Goal: Transaction & Acquisition: Purchase product/service

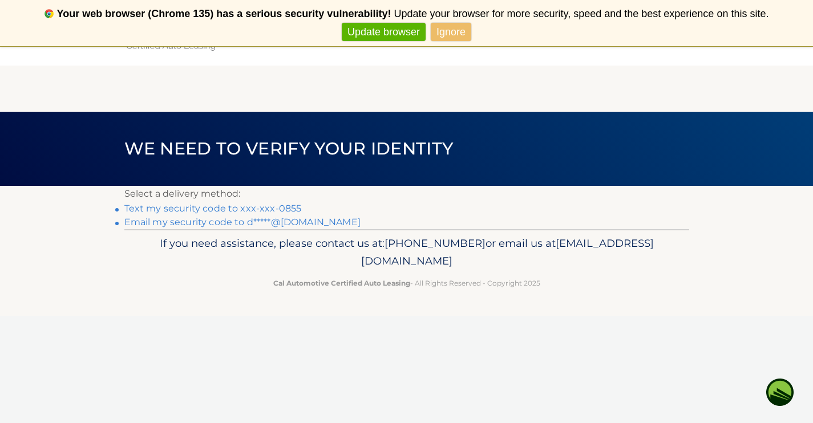
click at [217, 209] on link "Text my security code to xxx-xxx-0855" at bounding box center [212, 208] width 177 height 11
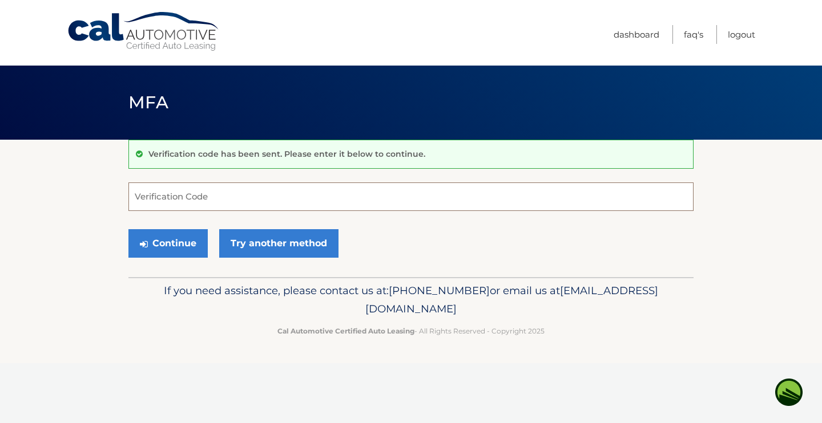
click at [191, 196] on input "Verification Code" at bounding box center [410, 197] width 565 height 29
type input "908564"
click at [178, 244] on button "Continue" at bounding box center [167, 243] width 79 height 29
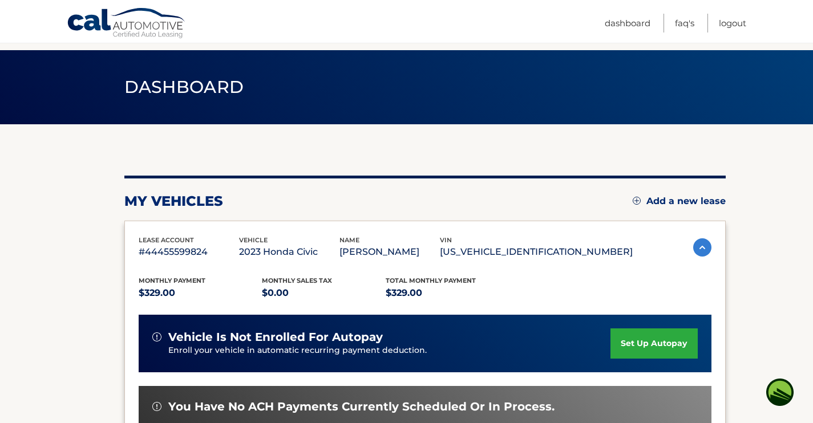
scroll to position [180, 0]
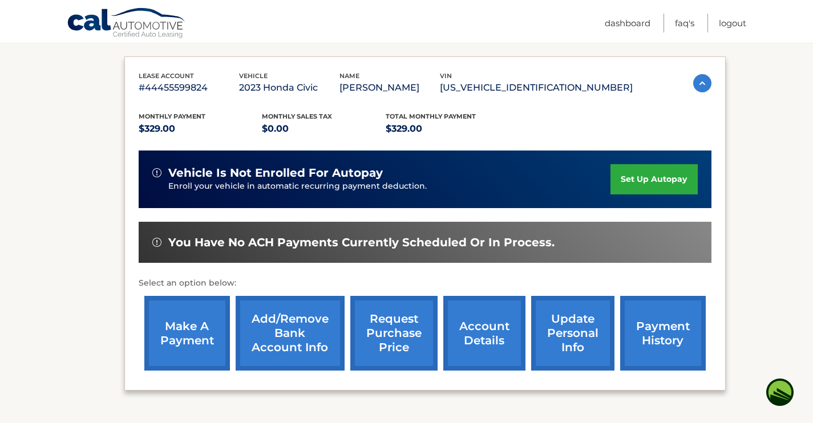
click at [196, 354] on link "make a payment" at bounding box center [187, 333] width 86 height 75
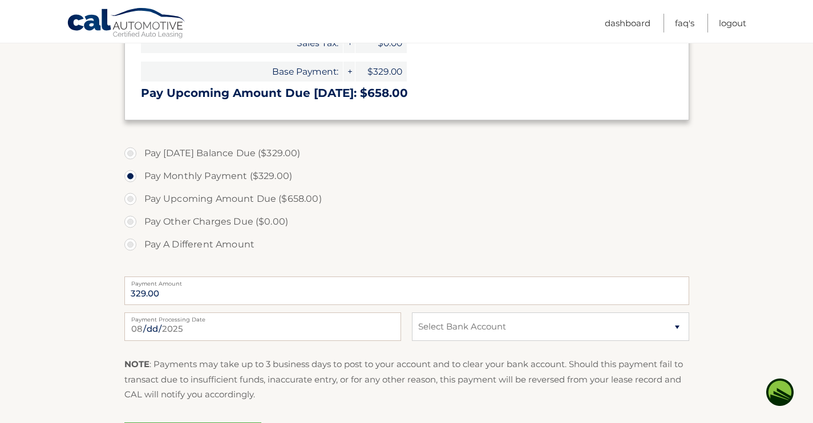
scroll to position [304, 0]
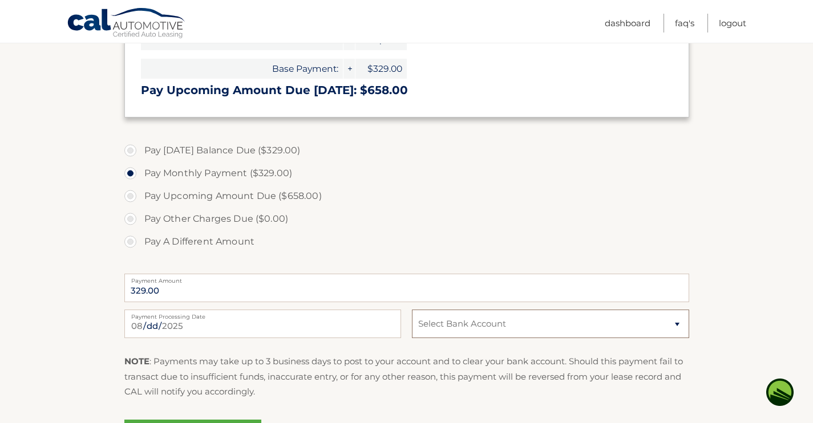
click at [678, 324] on select "Select Bank Account Checking PNC BANK, [US_STATE] *****6645 Checking PNC BANK, …" at bounding box center [550, 324] width 277 height 29
select select "MjZiNWVmOTQtMWI2NC00ZjhkLTkyY2QtYzRiZTA0ZDZlYTAw"
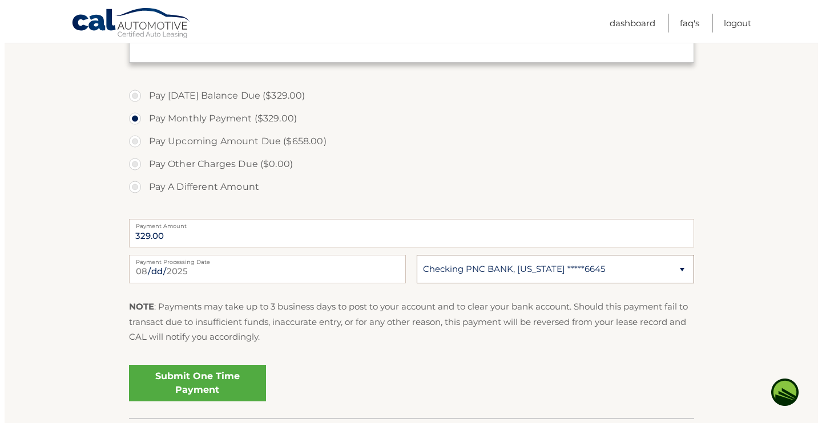
scroll to position [370, 0]
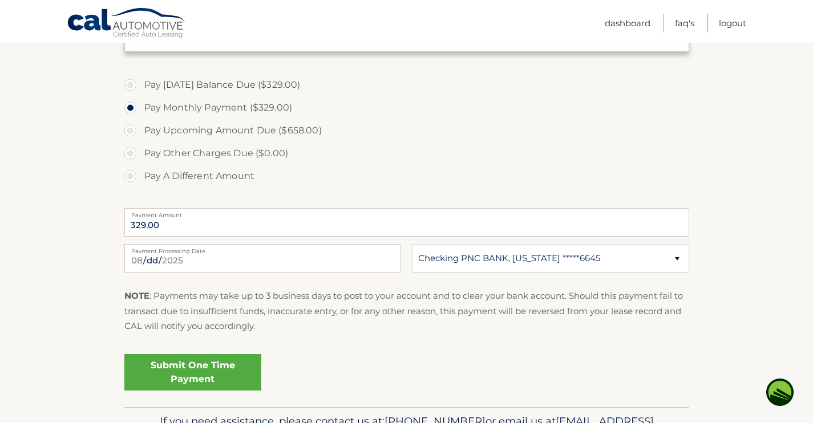
click at [234, 374] on link "Submit One Time Payment" at bounding box center [192, 372] width 137 height 37
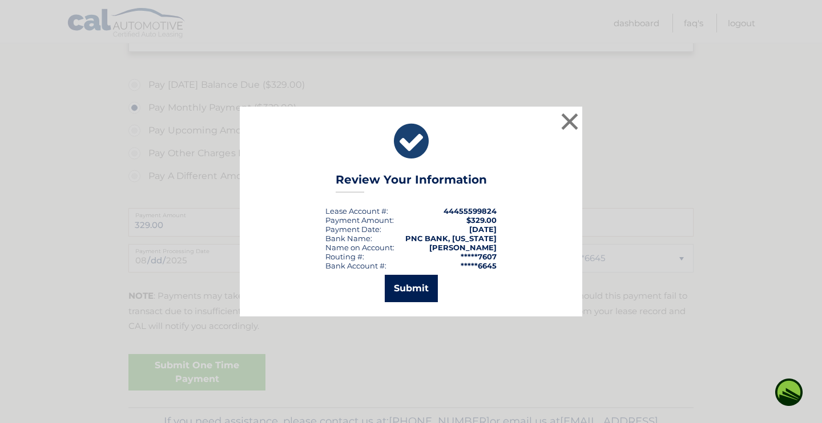
click at [412, 293] on button "Submit" at bounding box center [411, 288] width 53 height 27
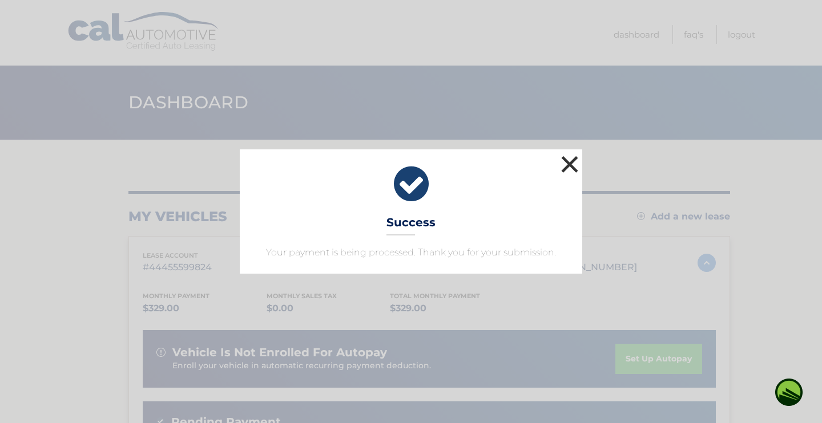
click at [563, 169] on button "×" at bounding box center [569, 164] width 23 height 23
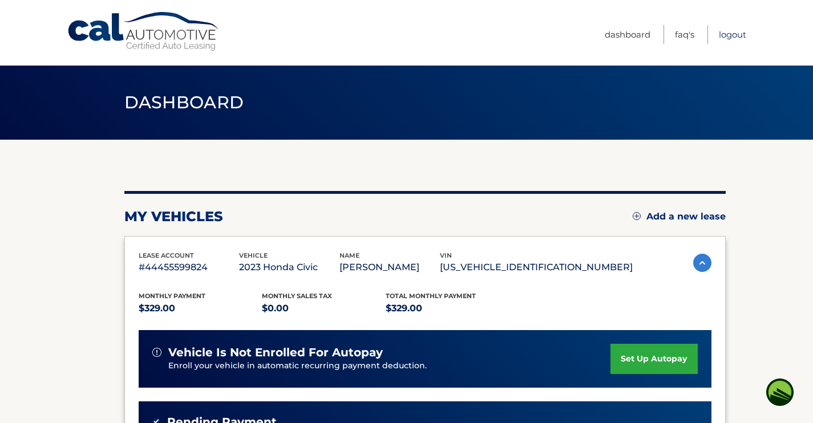
click at [736, 33] on link "Logout" at bounding box center [732, 34] width 27 height 19
